Goal: Task Accomplishment & Management: Manage account settings

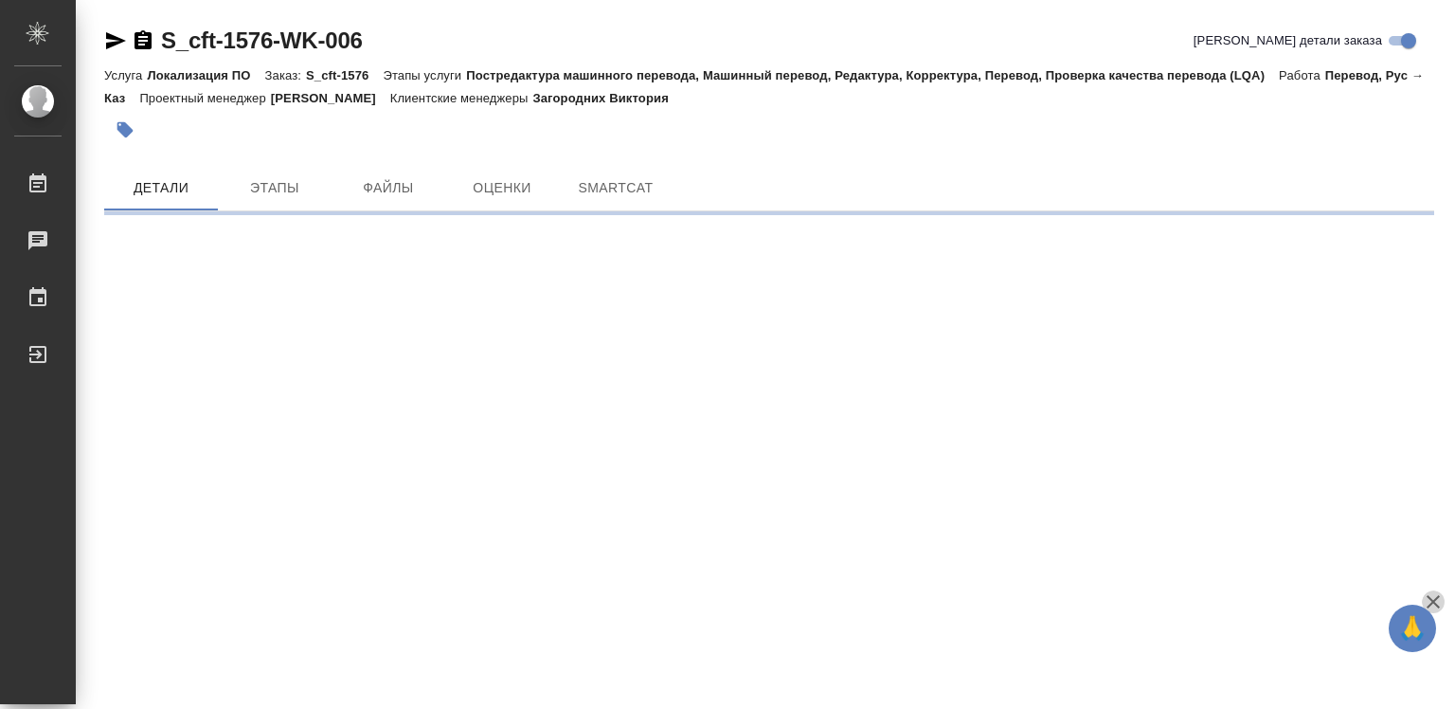
click at [1430, 601] on icon "button" at bounding box center [1433, 601] width 23 height 23
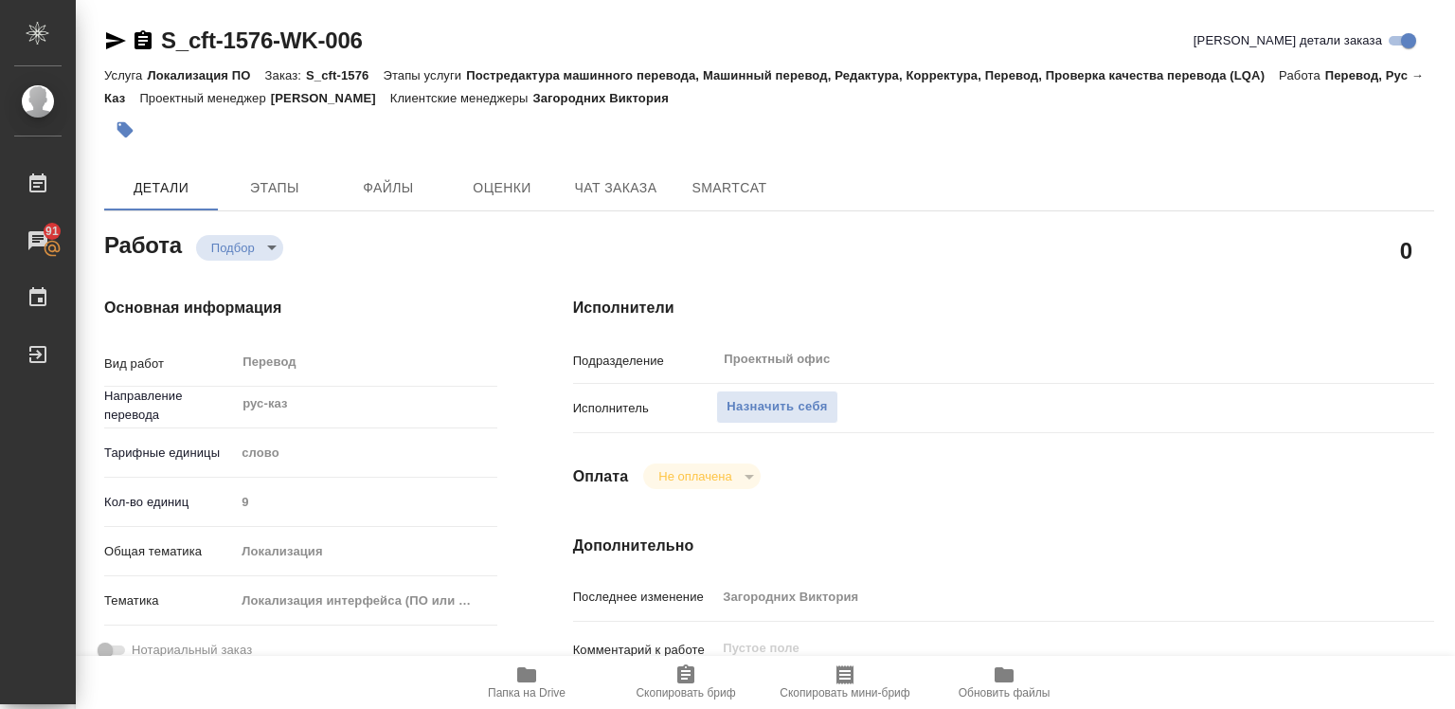
type textarea "x"
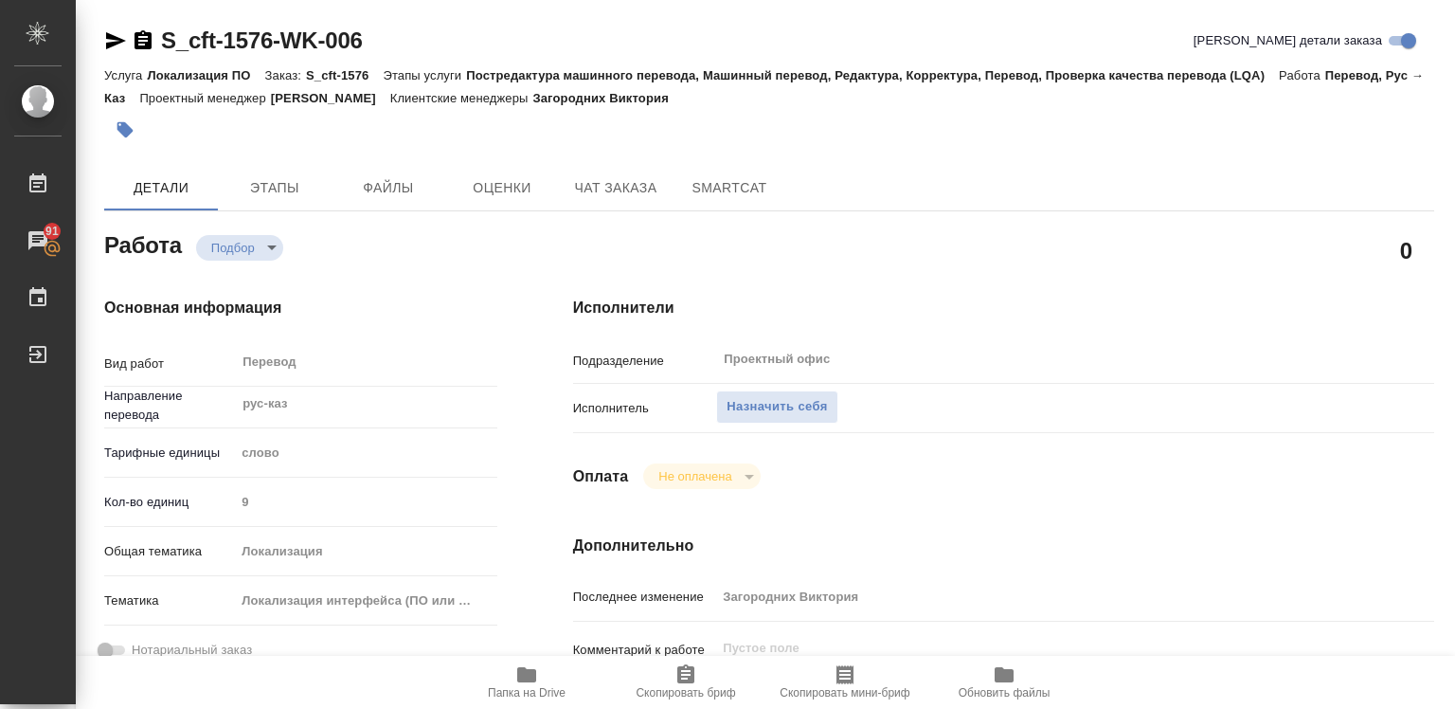
type textarea "x"
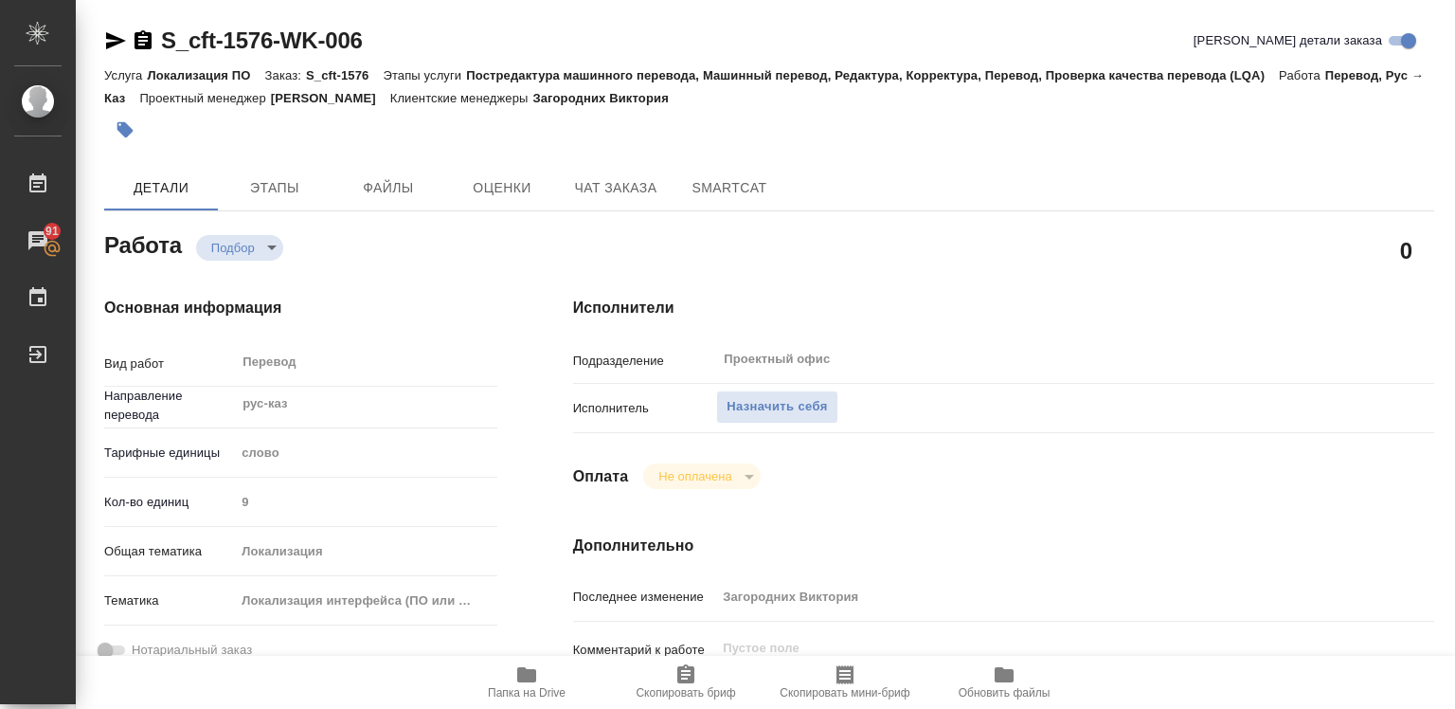
type textarea "x"
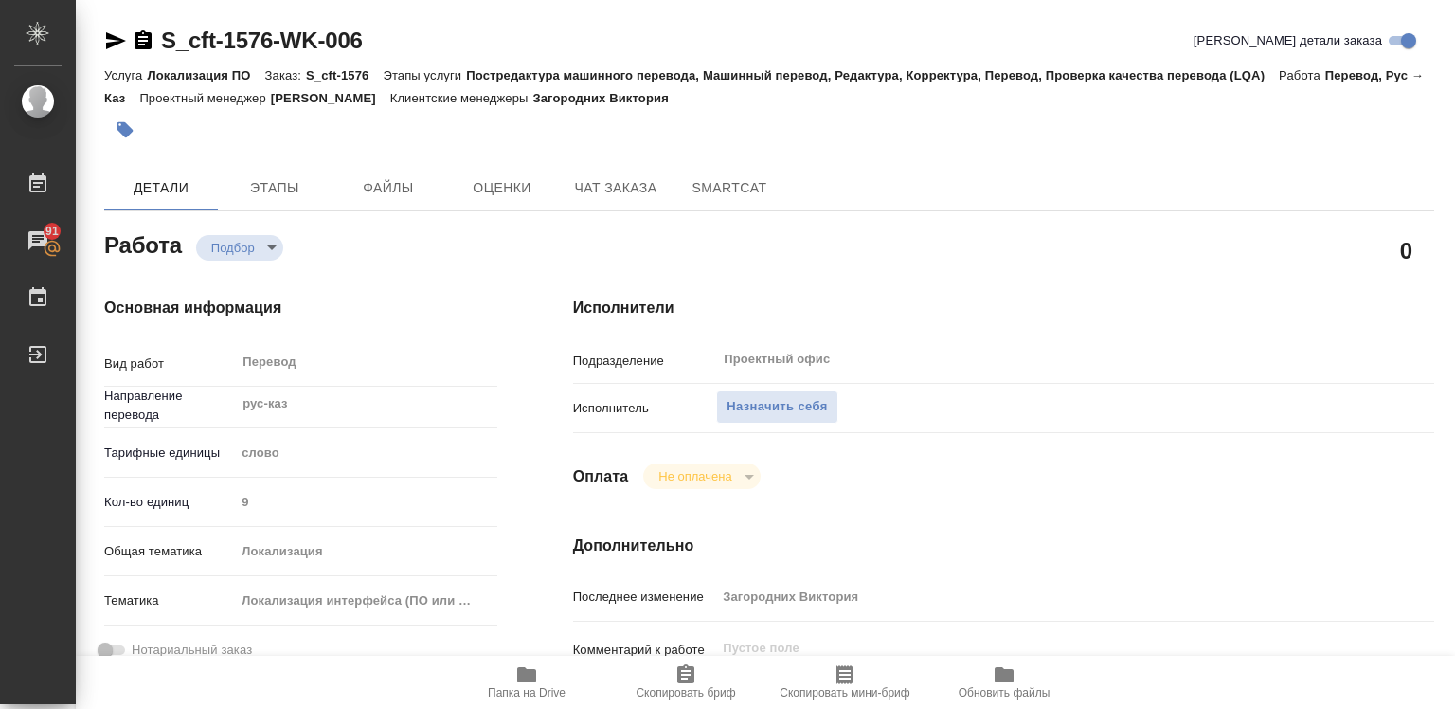
type textarea "x"
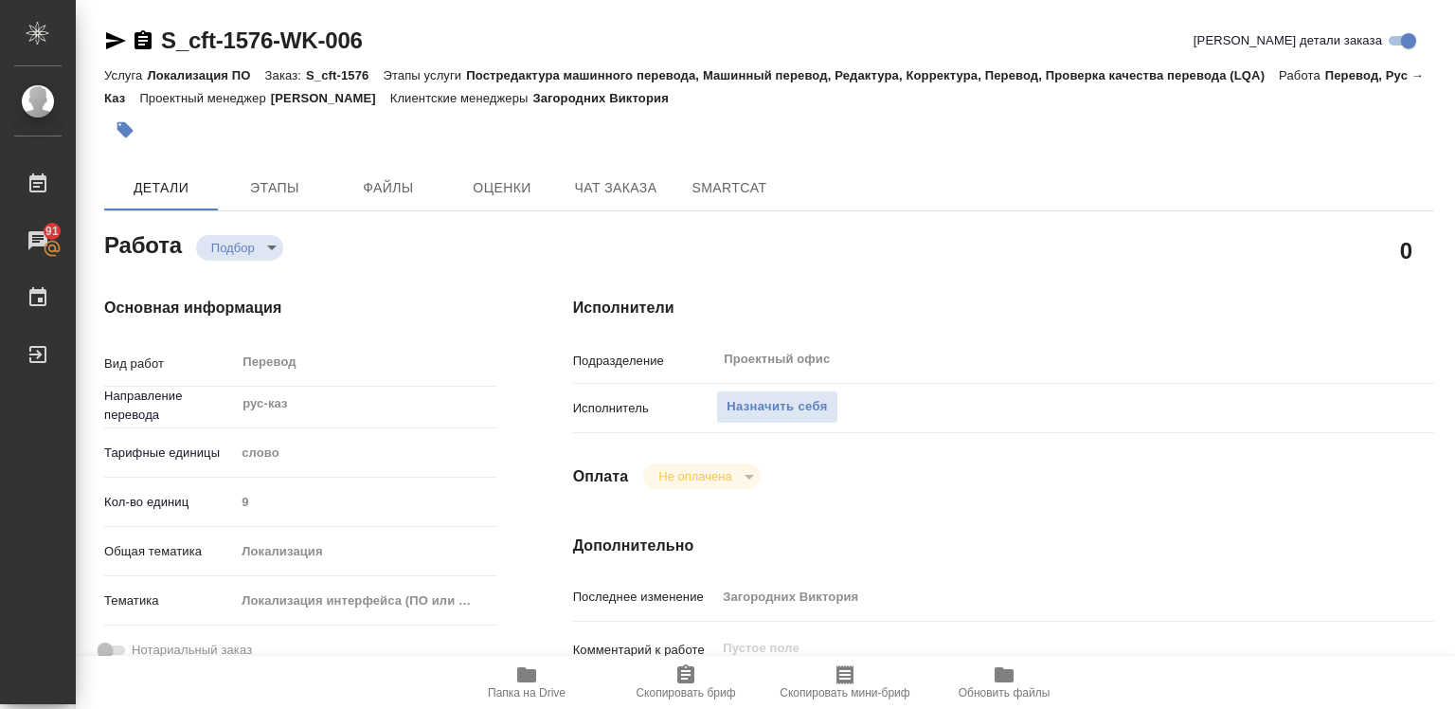
type textarea "x"
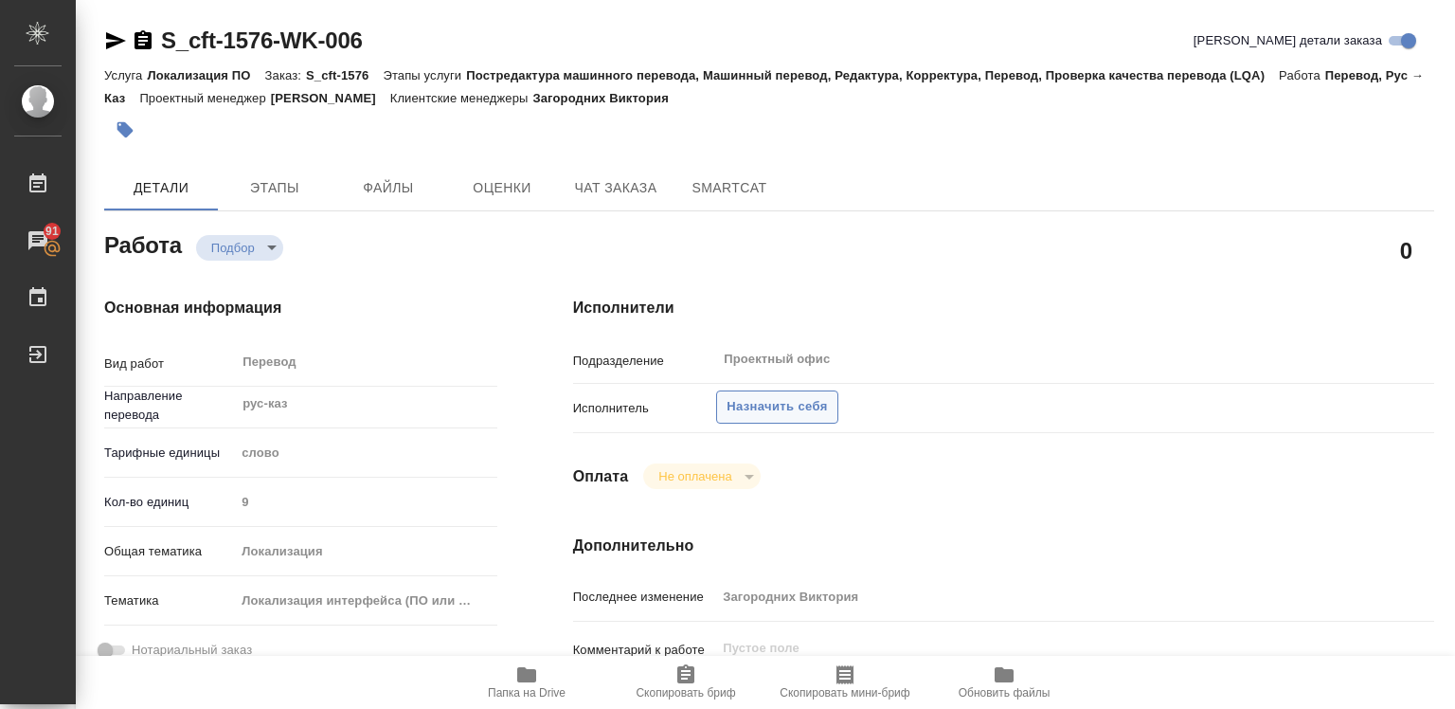
click at [743, 400] on span "Назначить себя" at bounding box center [777, 407] width 100 height 22
type textarea "x"
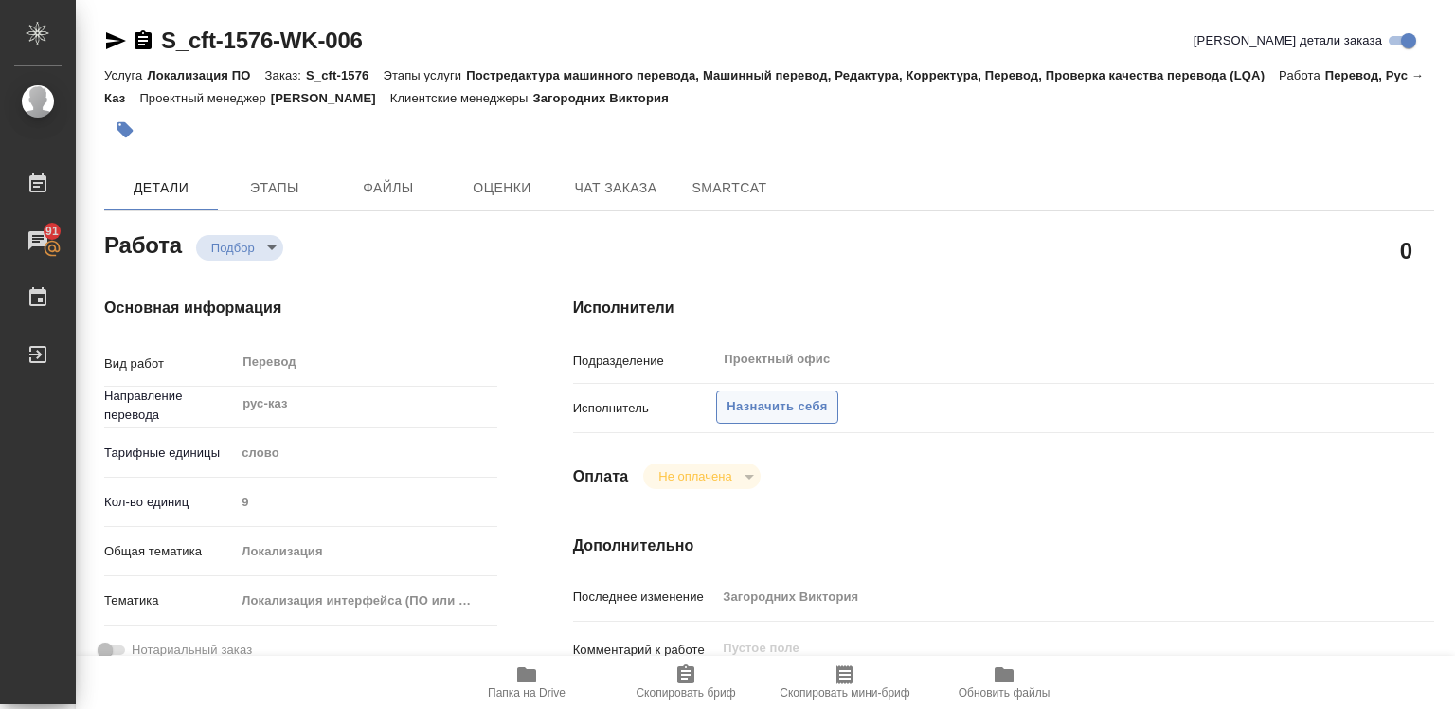
type textarea "x"
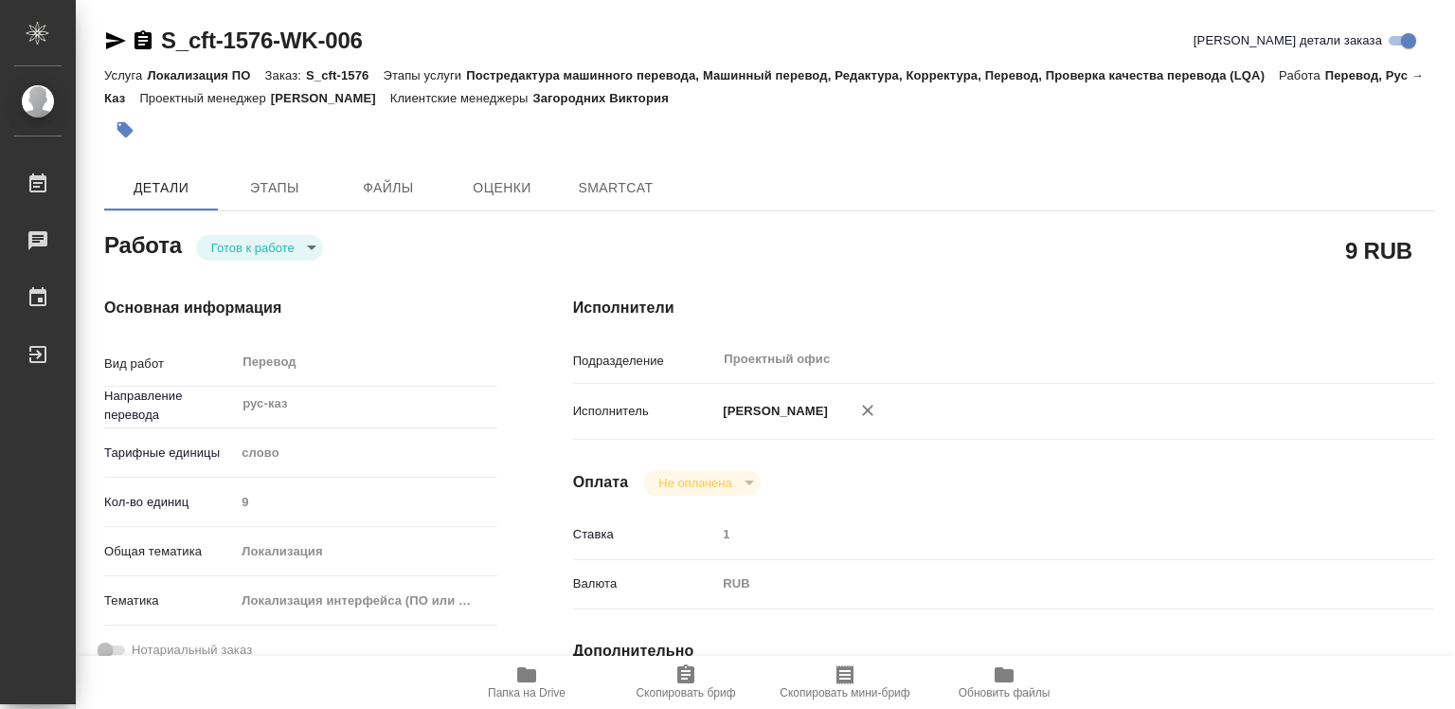
type textarea "x"
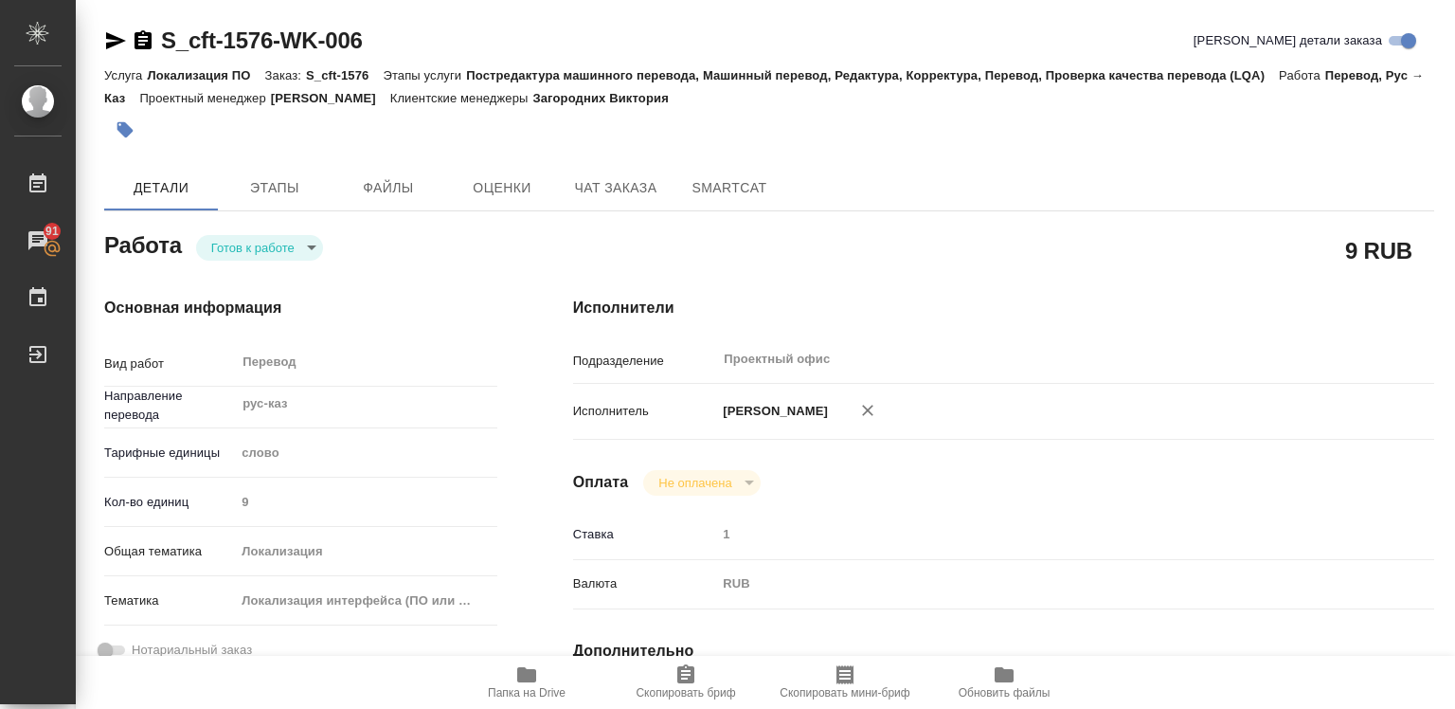
type textarea "x"
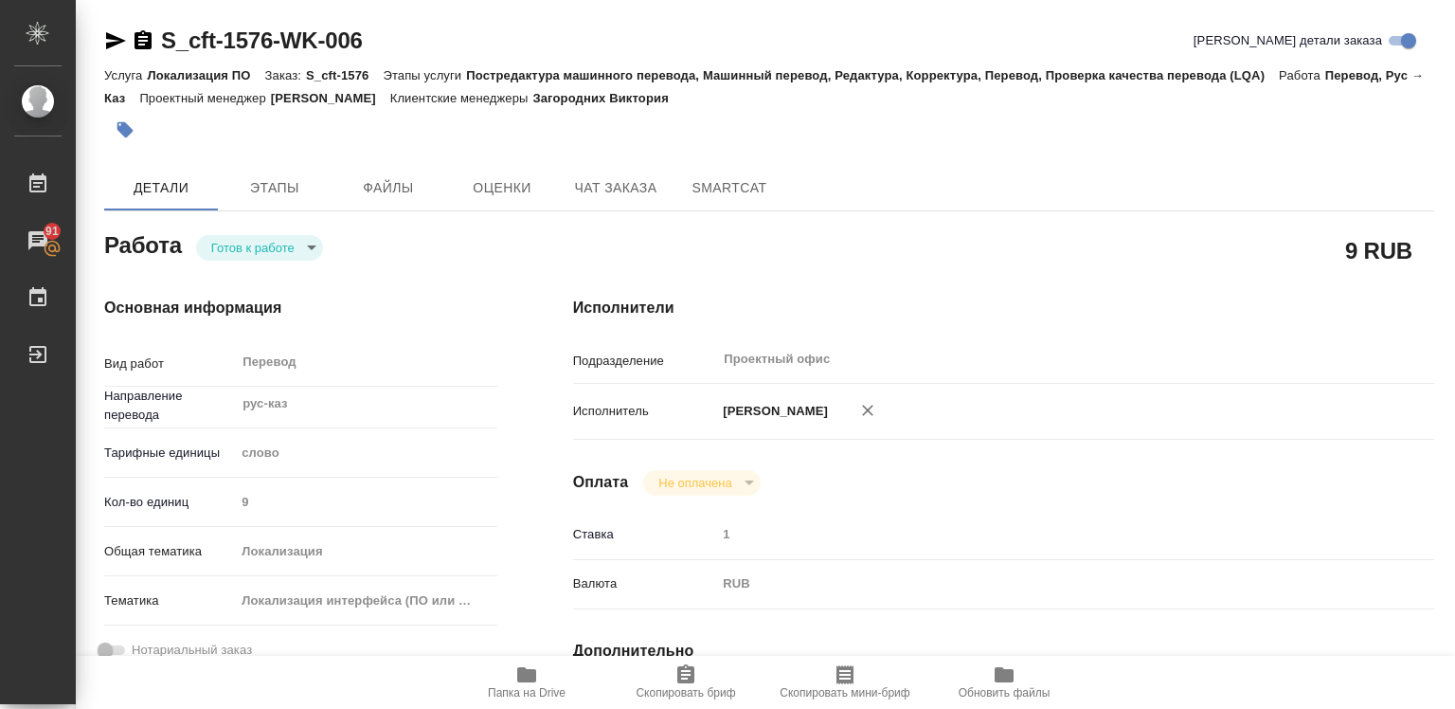
type textarea "x"
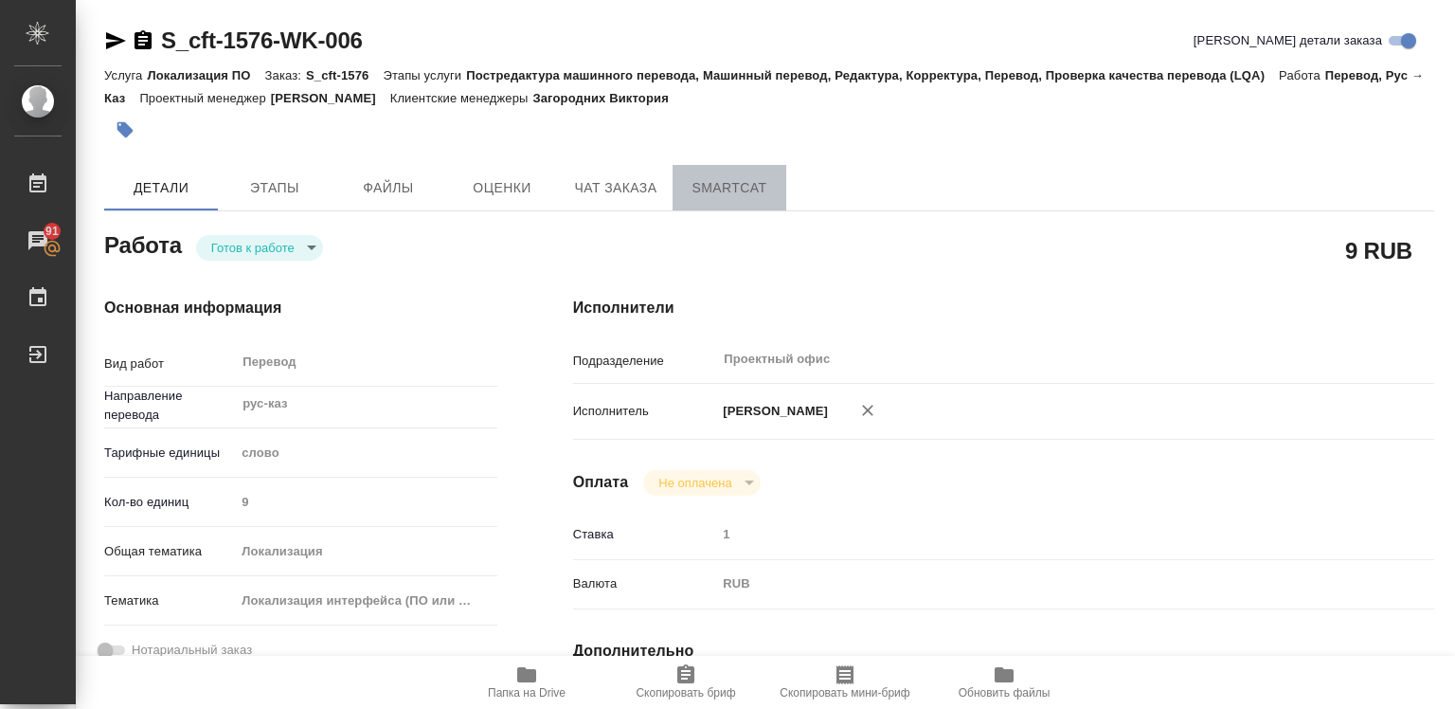
click at [745, 185] on span "SmartCat" at bounding box center [729, 188] width 91 height 24
type textarea "x"
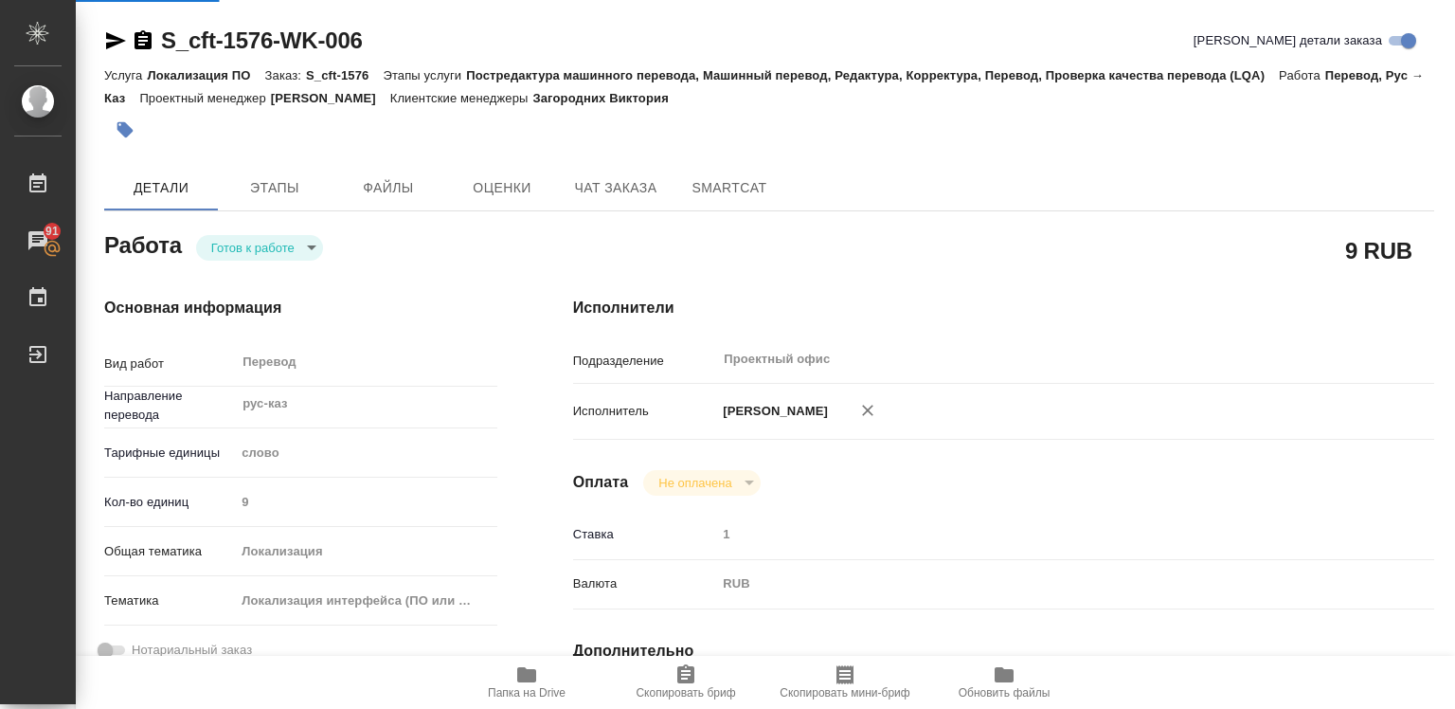
type textarea "x"
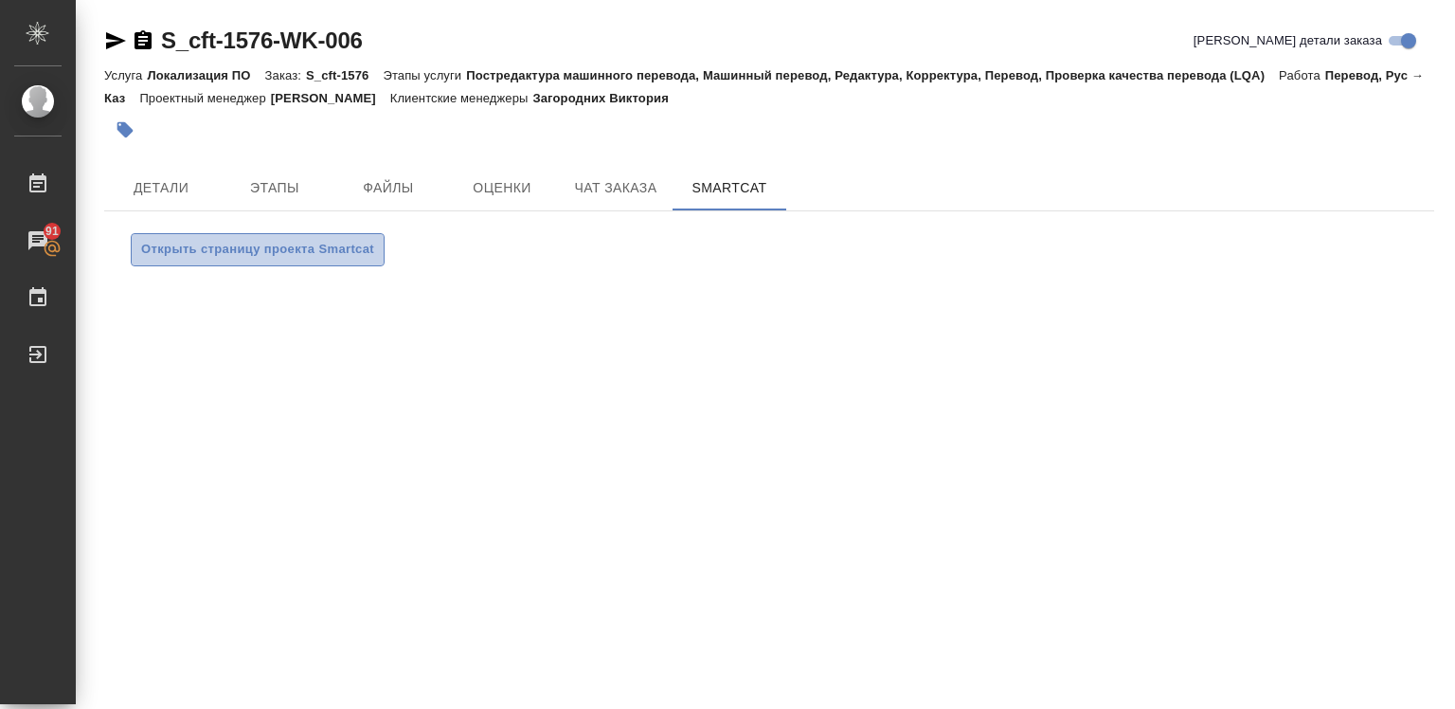
click at [282, 254] on span "Открыть страницу проекта Smartcat" at bounding box center [257, 250] width 233 height 22
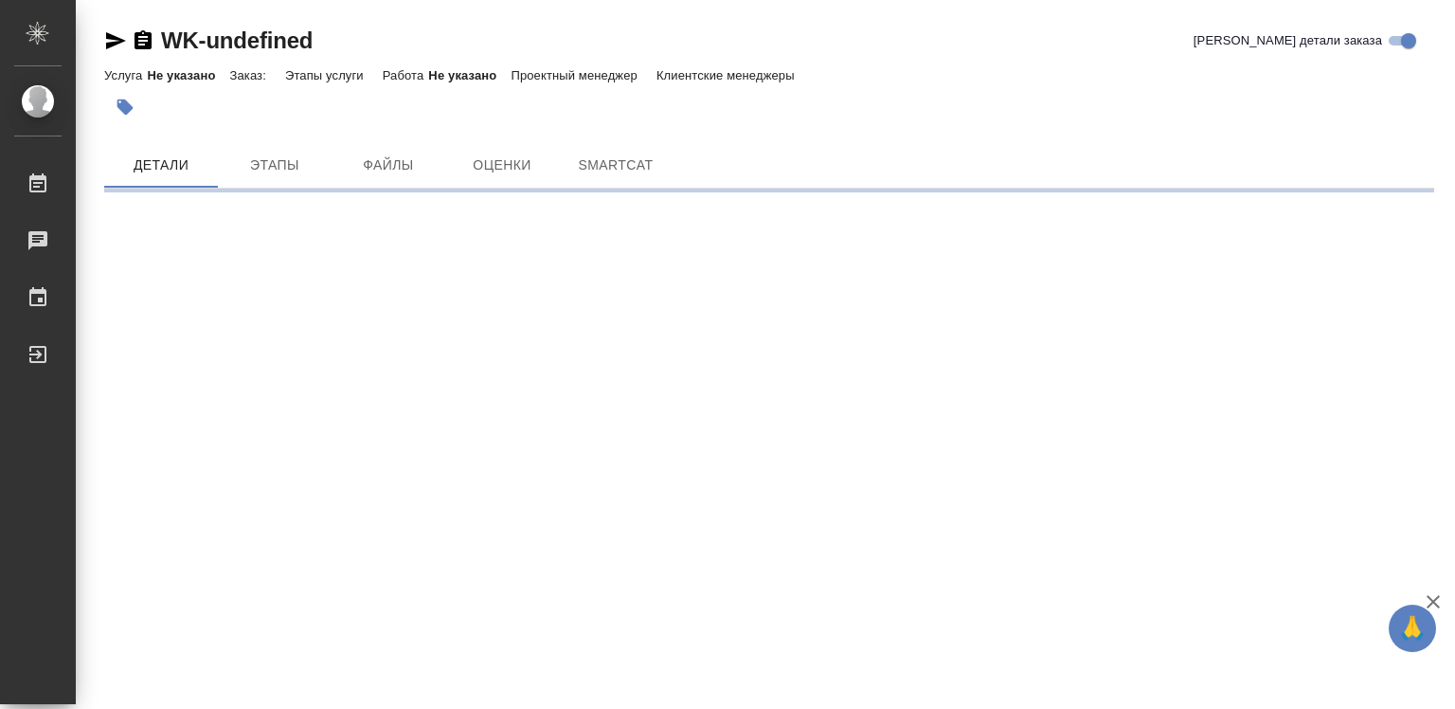
click at [1430, 595] on div at bounding box center [727, 354] width 1455 height 709
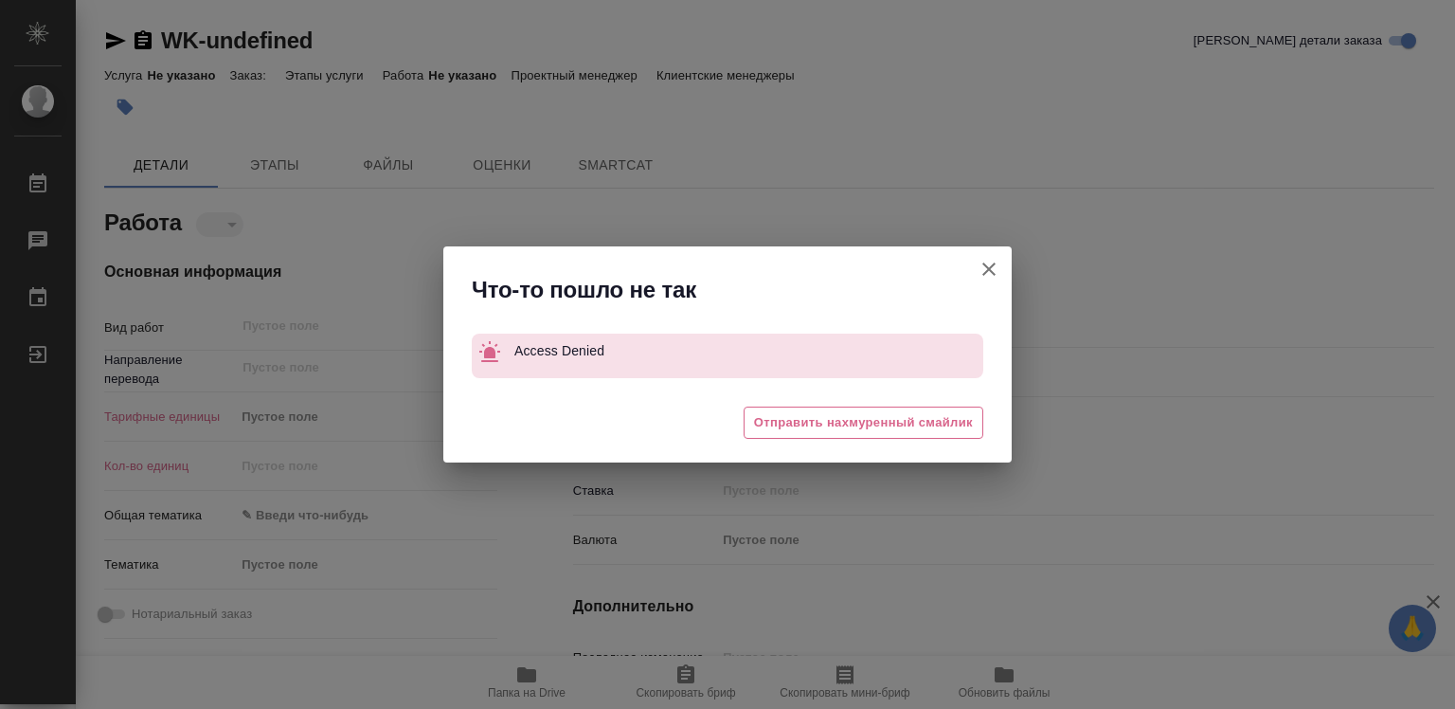
type textarea "x"
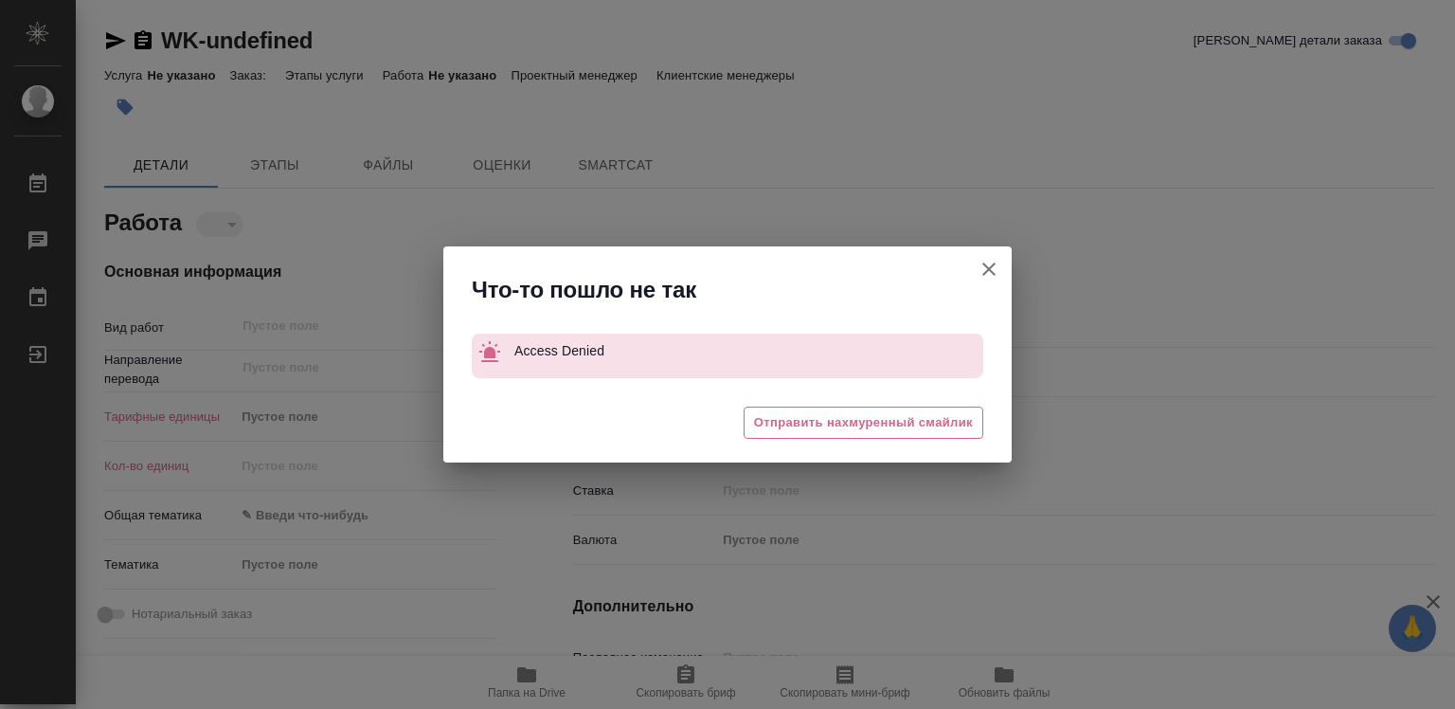
click at [993, 267] on icon "button" at bounding box center [989, 269] width 23 height 23
type textarea "x"
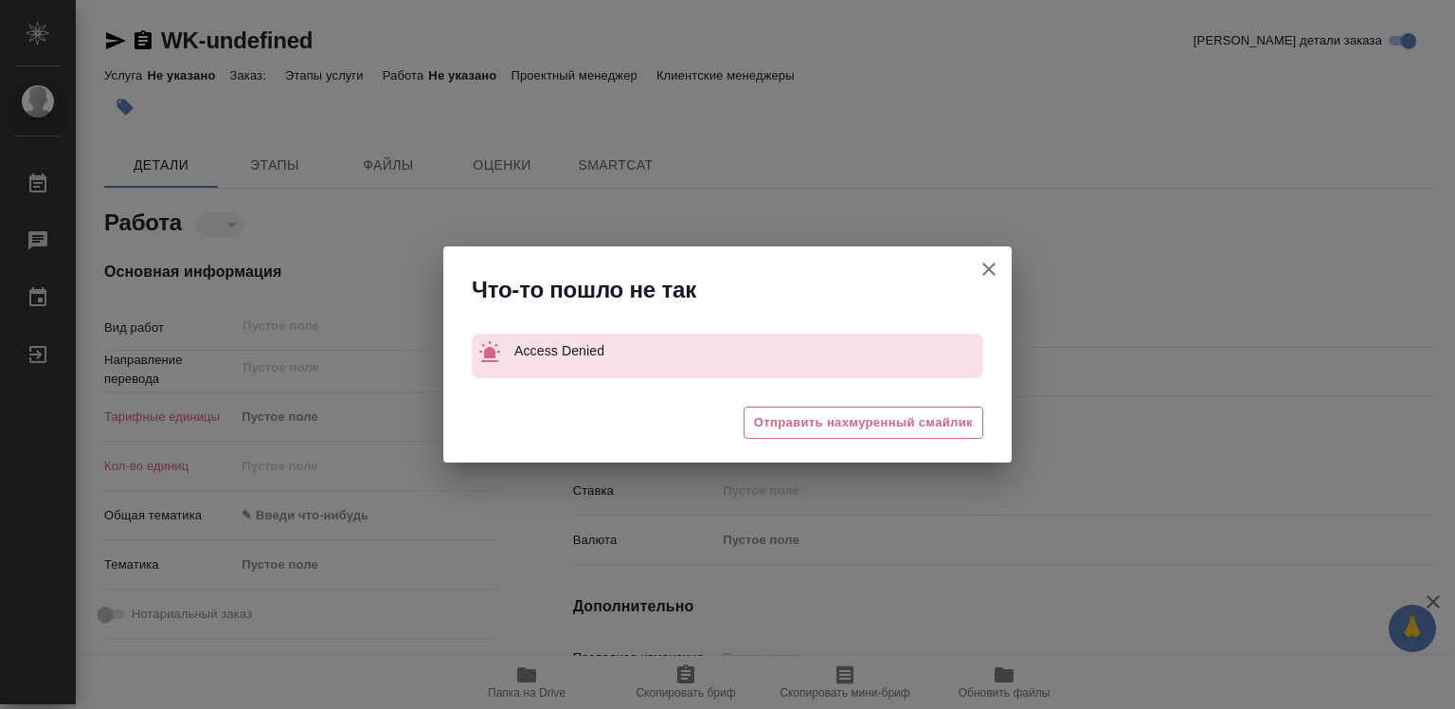
type textarea "x"
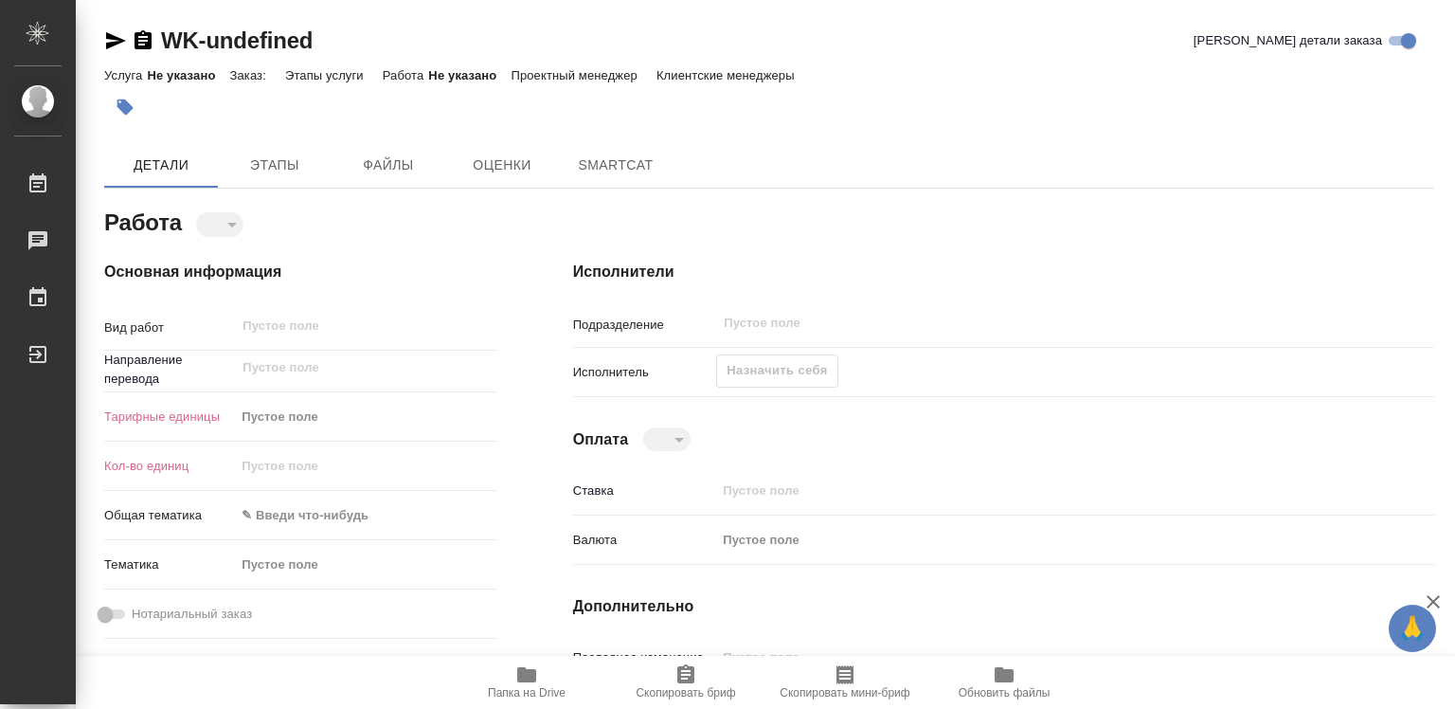
type textarea "x"
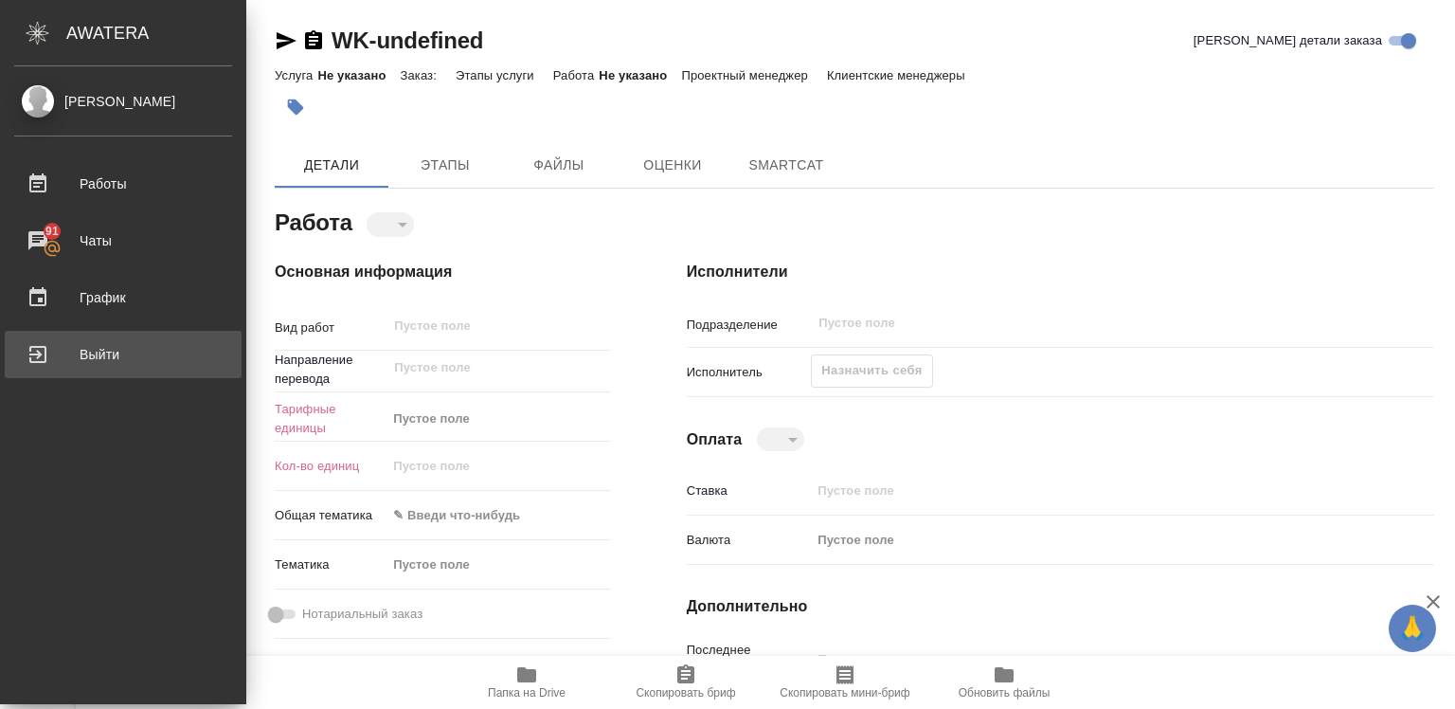
click at [116, 349] on div "Выйти" at bounding box center [123, 354] width 218 height 28
type textarea "x"
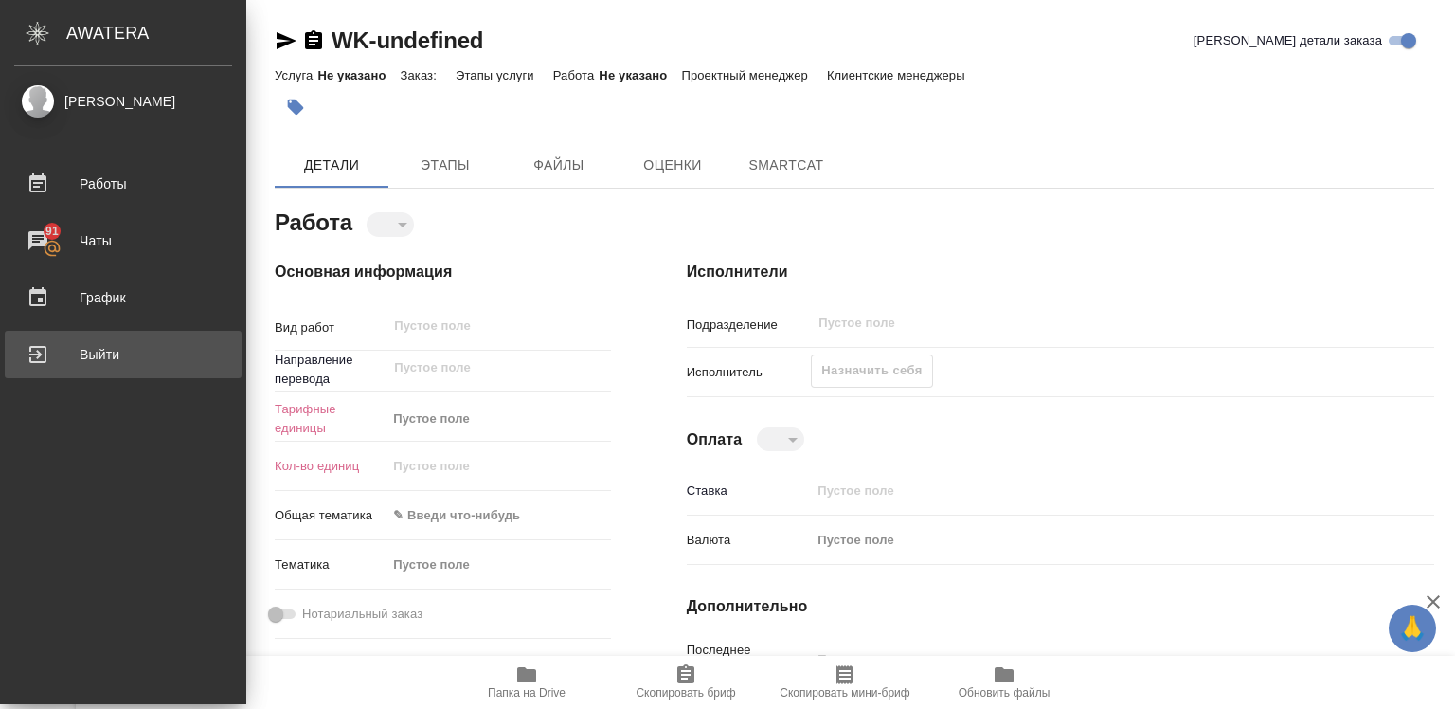
type textarea "x"
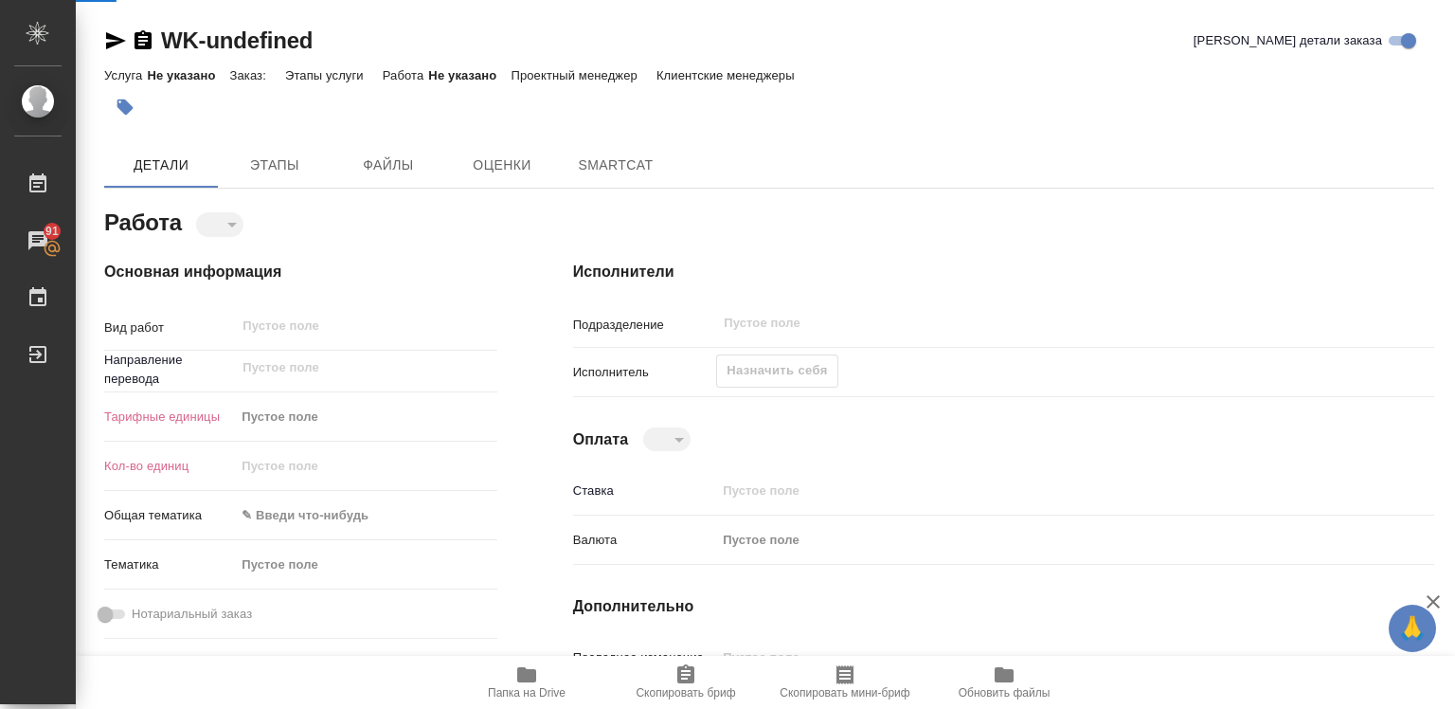
type textarea "x"
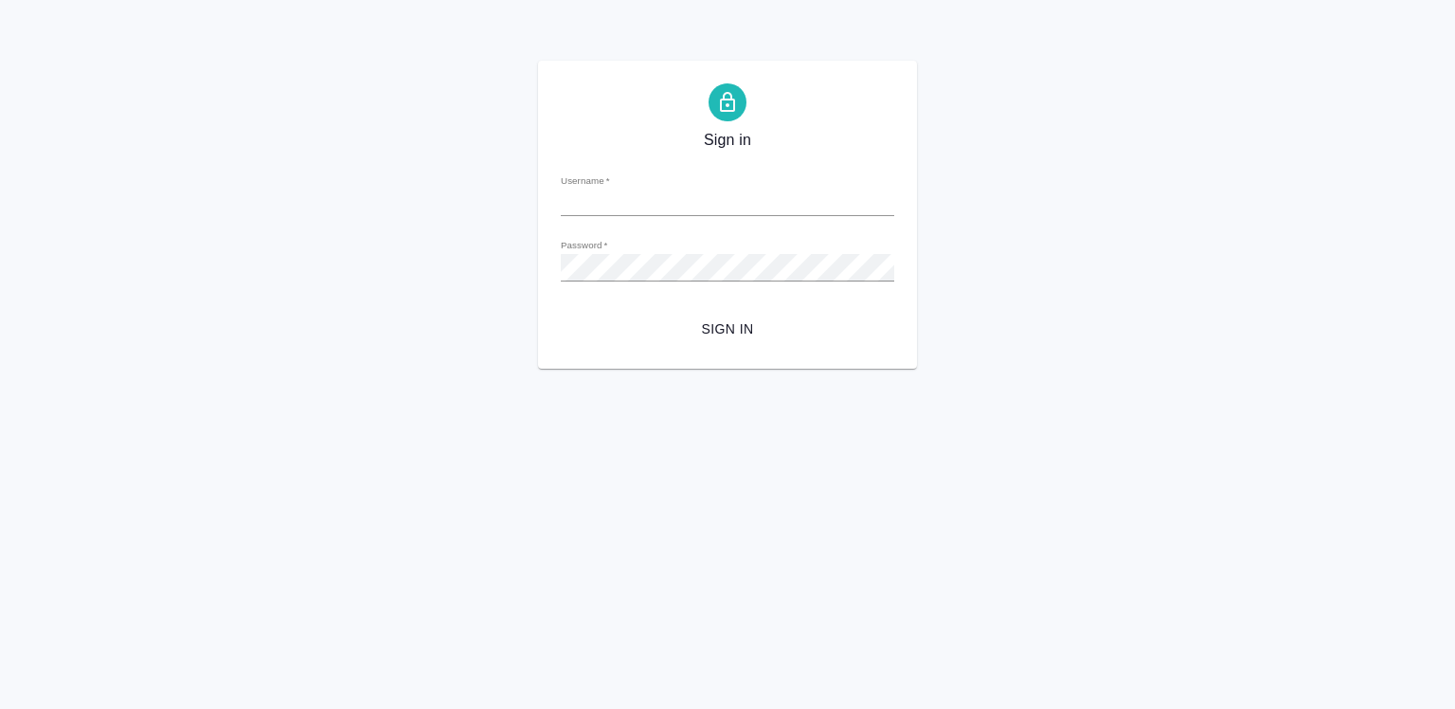
type input "[EMAIL_ADDRESS][DOMAIN_NAME]"
click at [740, 333] on span "Sign in" at bounding box center [727, 329] width 303 height 24
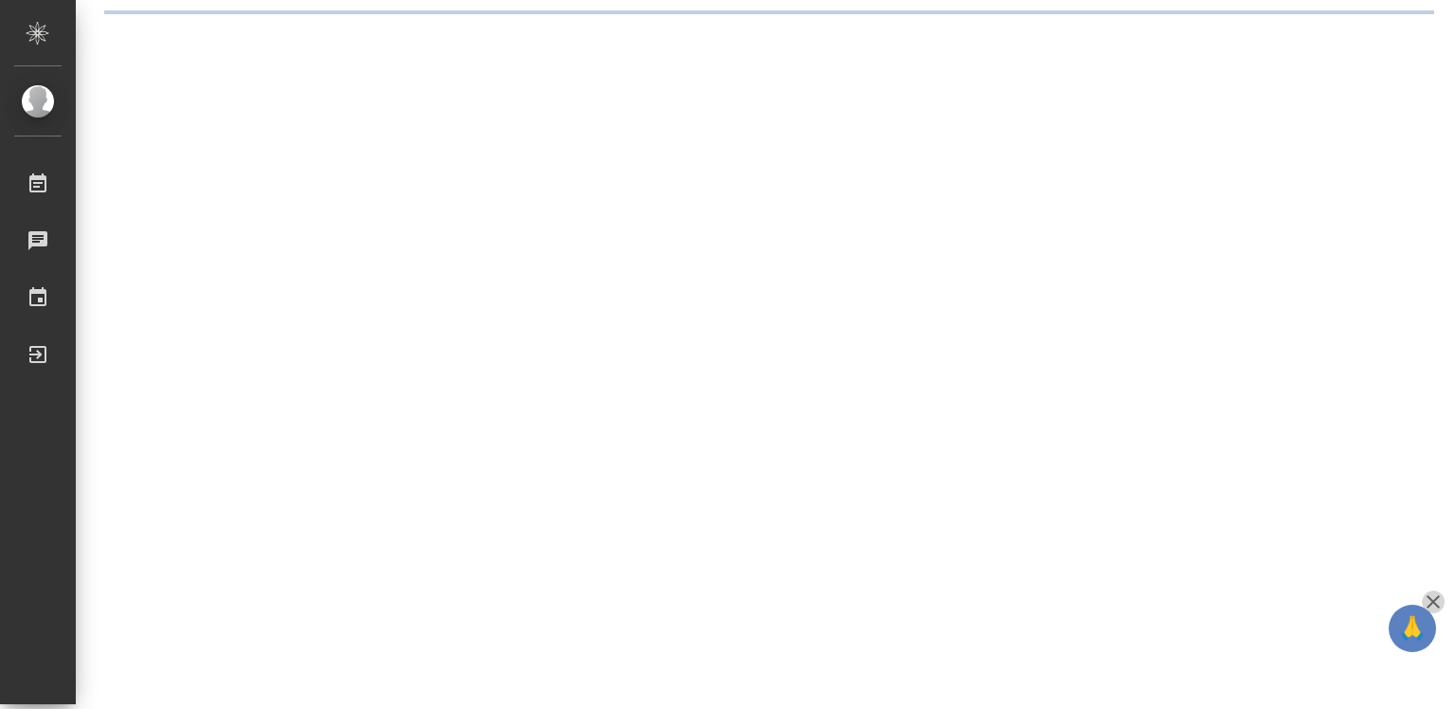
drag, startPoint x: 1433, startPoint y: 605, endPoint x: 1032, endPoint y: 537, distance: 406.4
click at [1433, 606] on icon "button" at bounding box center [1433, 601] width 23 height 23
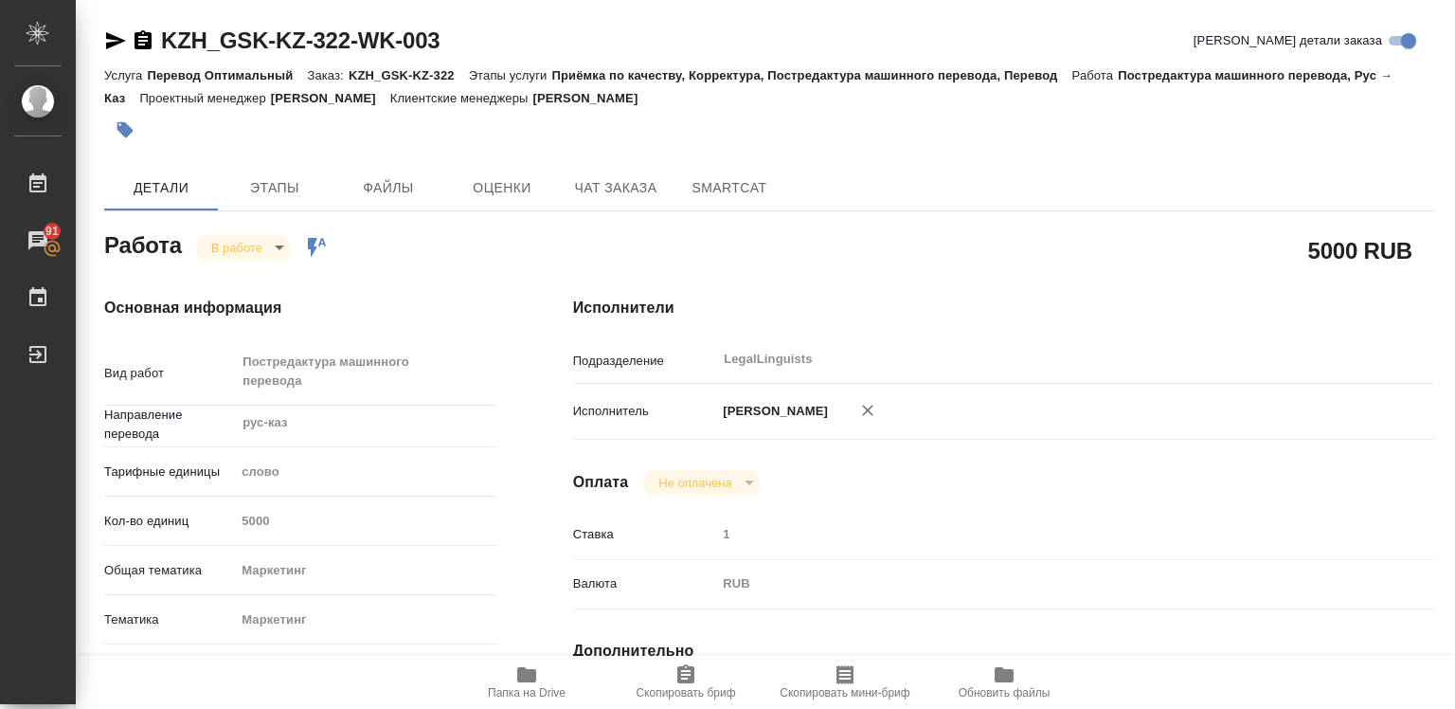
type textarea "x"
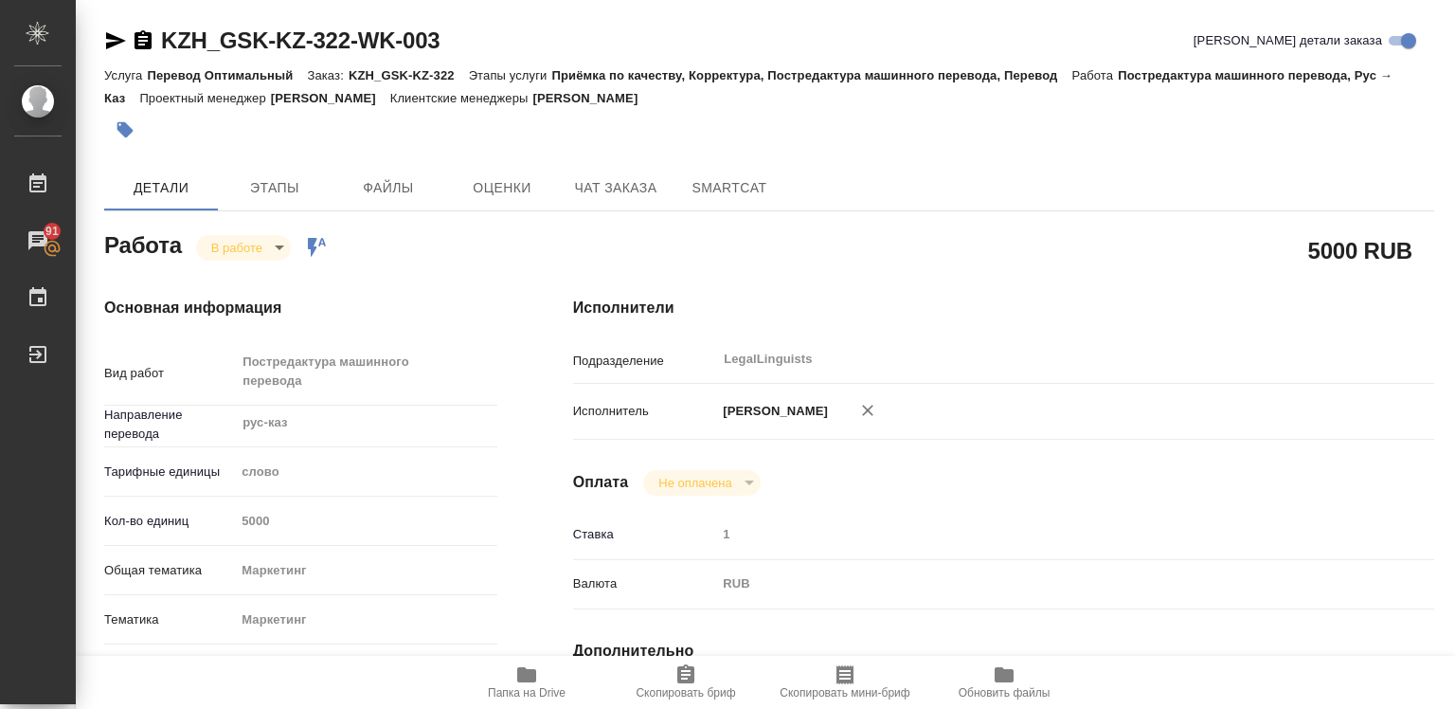
type textarea "x"
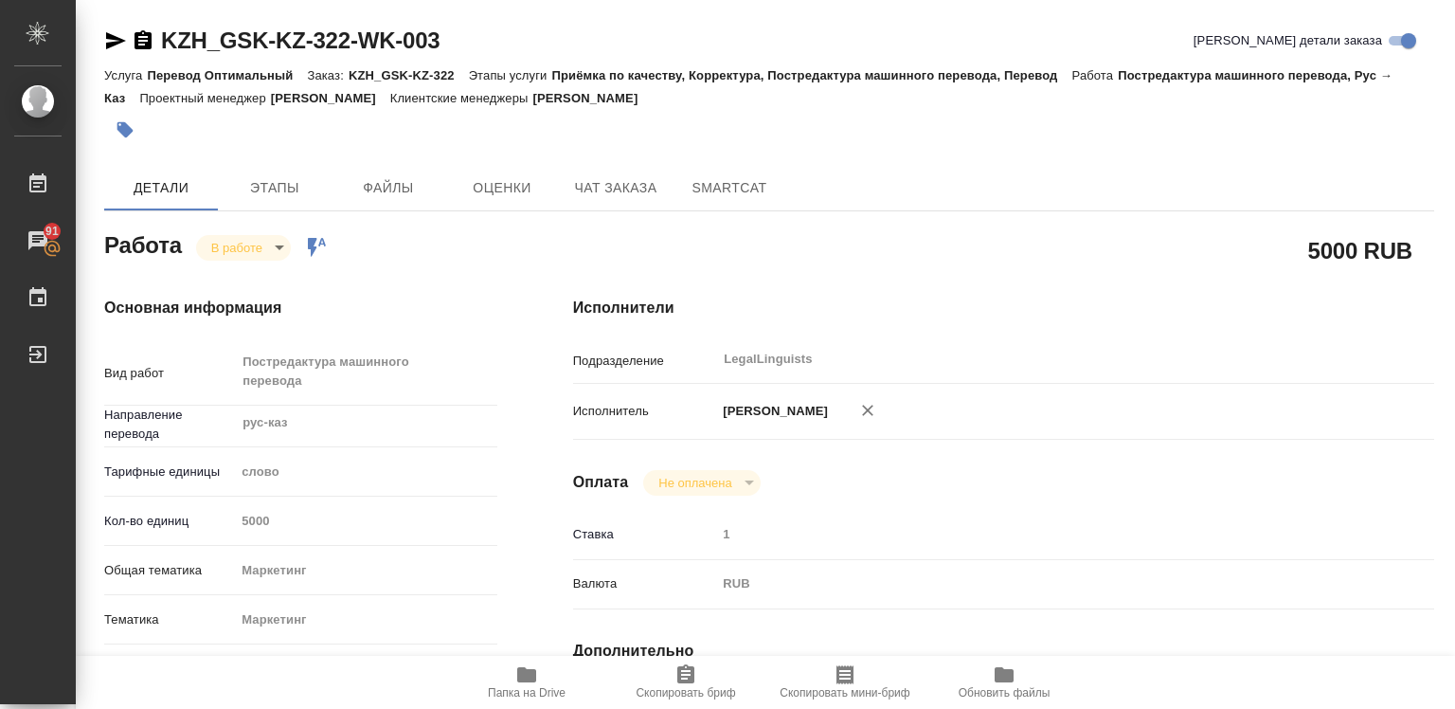
type textarea "x"
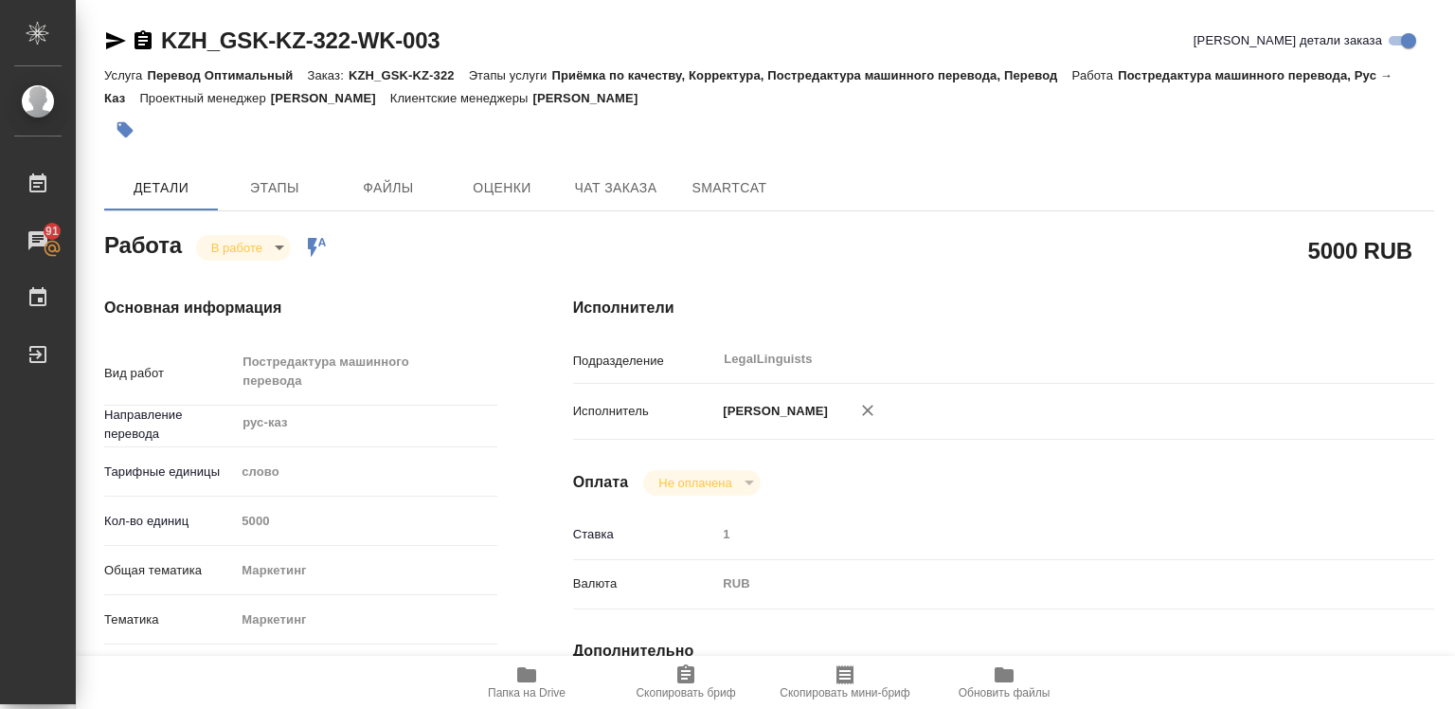
type textarea "x"
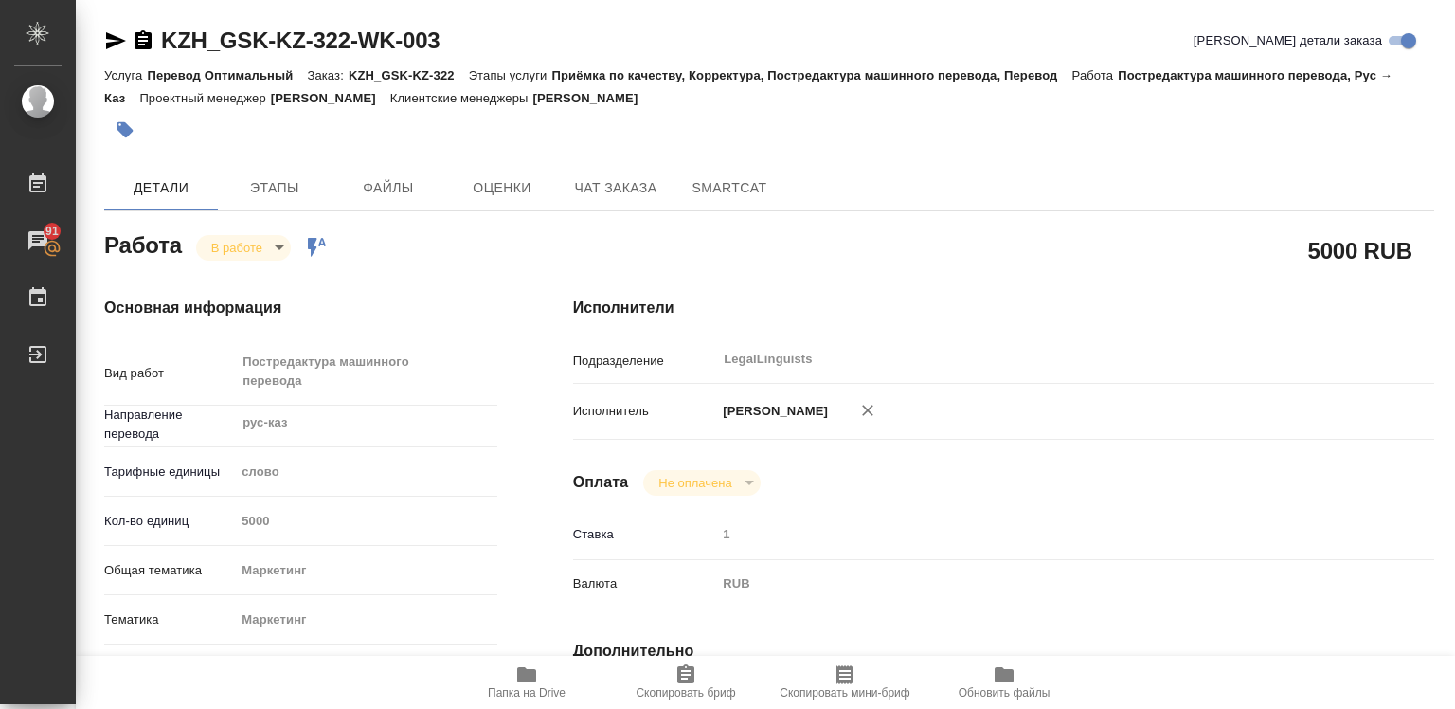
type textarea "x"
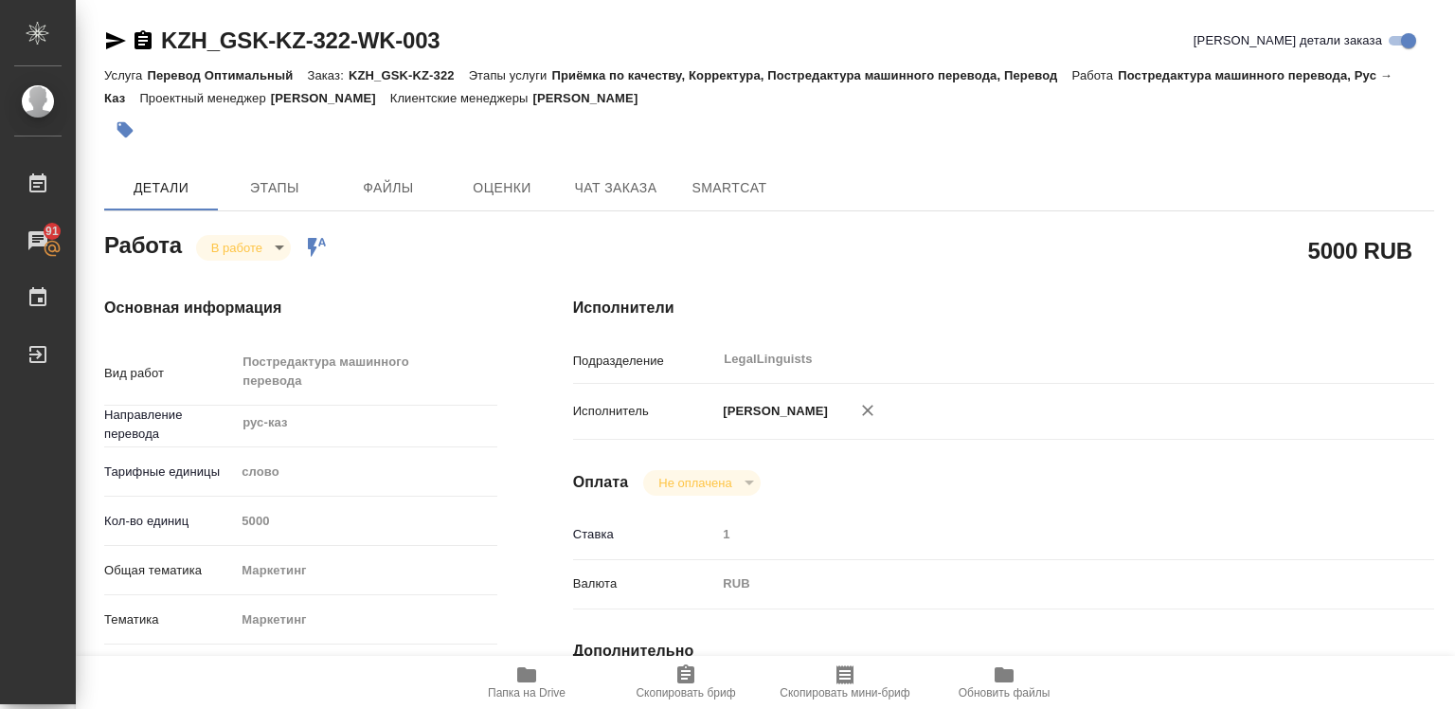
type textarea "x"
